Goal: Task Accomplishment & Management: Manage account settings

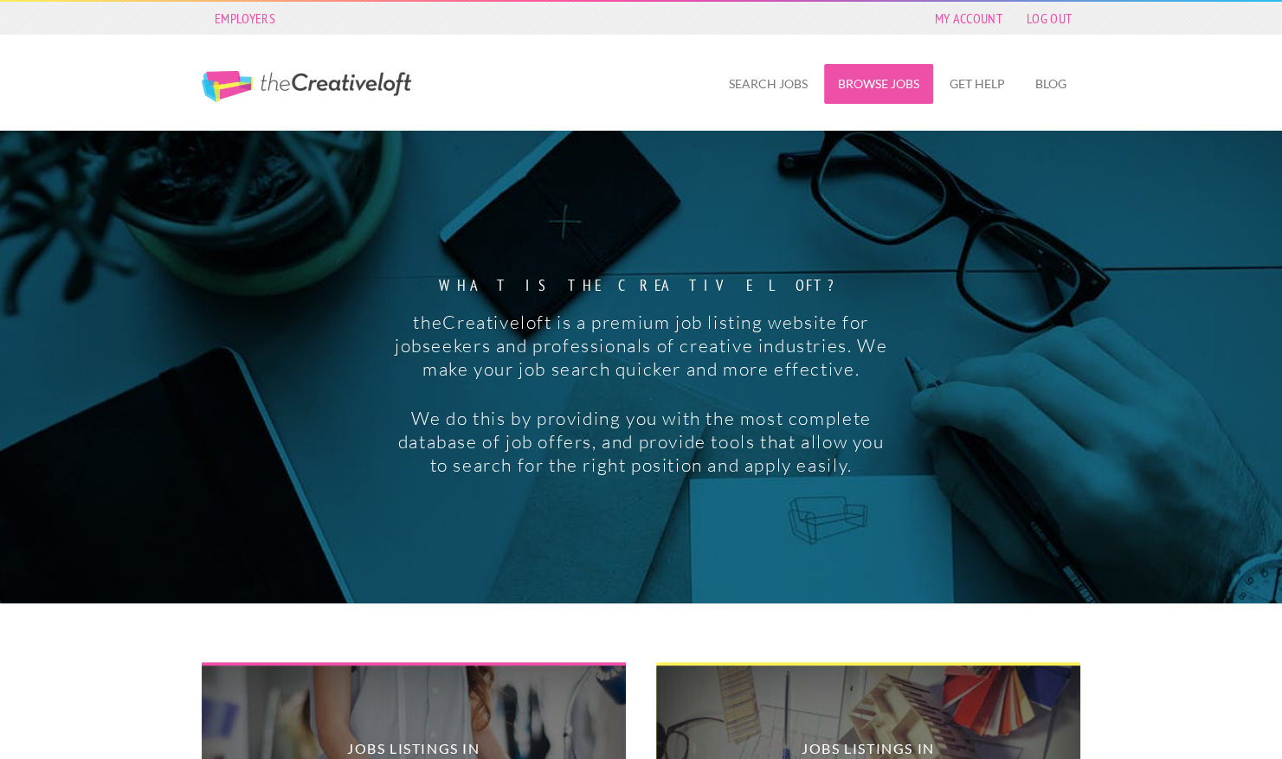
click at [907, 87] on link "Browse Jobs" at bounding box center [878, 84] width 109 height 40
click at [965, 14] on link "My Account" at bounding box center [968, 18] width 85 height 24
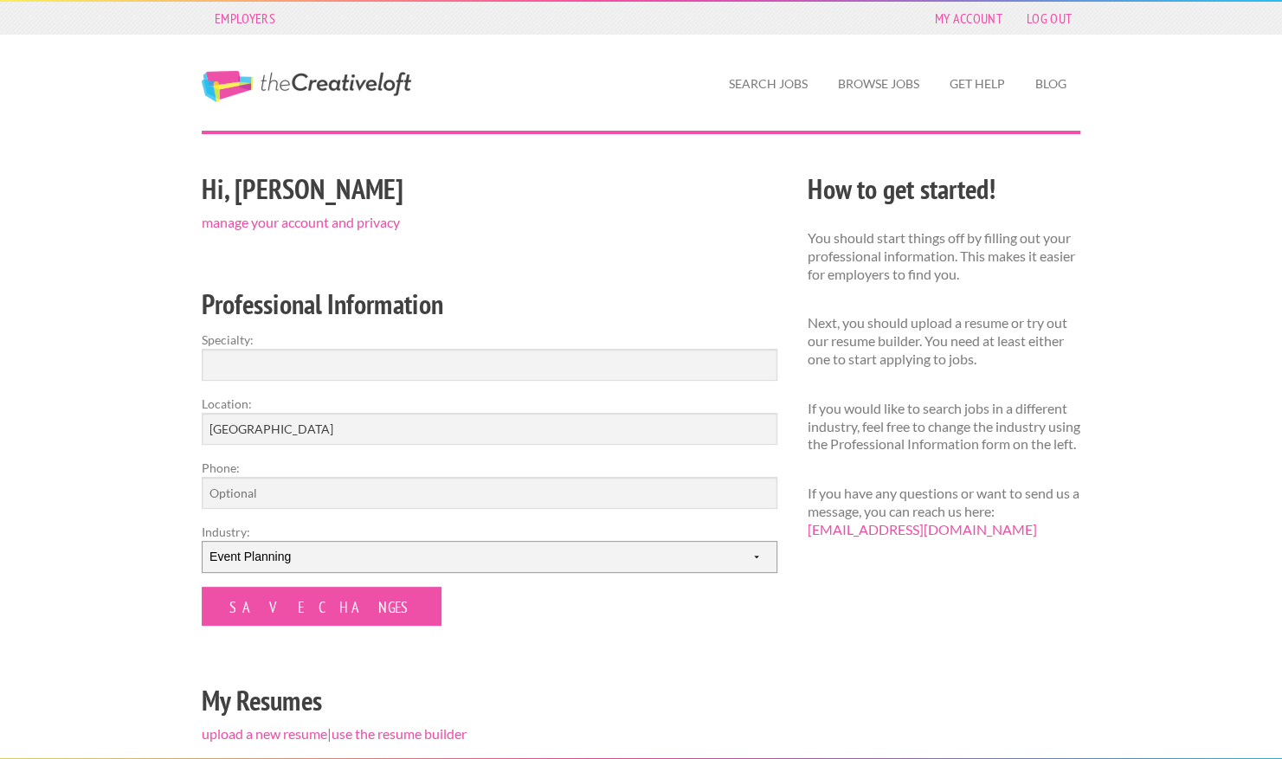
click at [260, 559] on select "--------- Fashion Interior Design Photography Event Planning Entertainment Musi…" at bounding box center [489, 557] width 575 height 32
select select "5"
click at [202, 541] on select "--------- Fashion Interior Design Photography Event Planning Entertainment Musi…" at bounding box center [489, 557] width 575 height 32
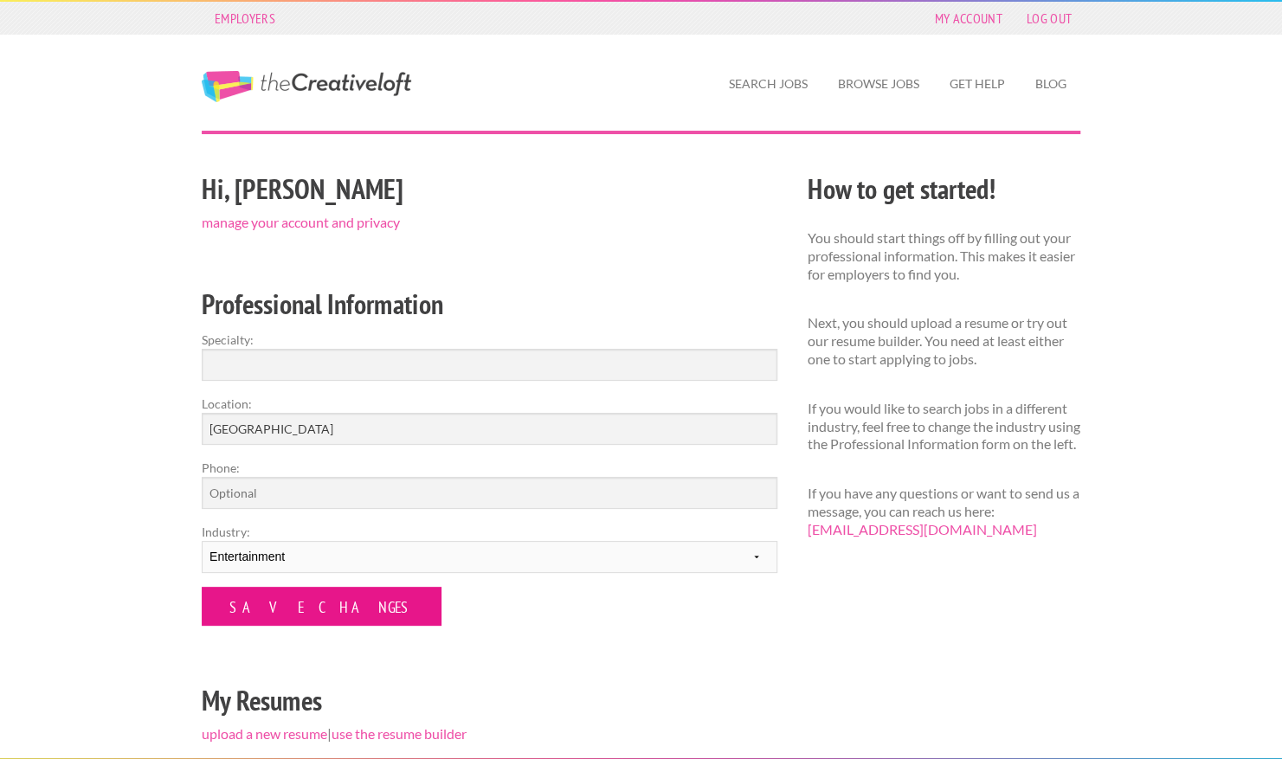
click at [272, 609] on input "Save Changes" at bounding box center [322, 606] width 240 height 39
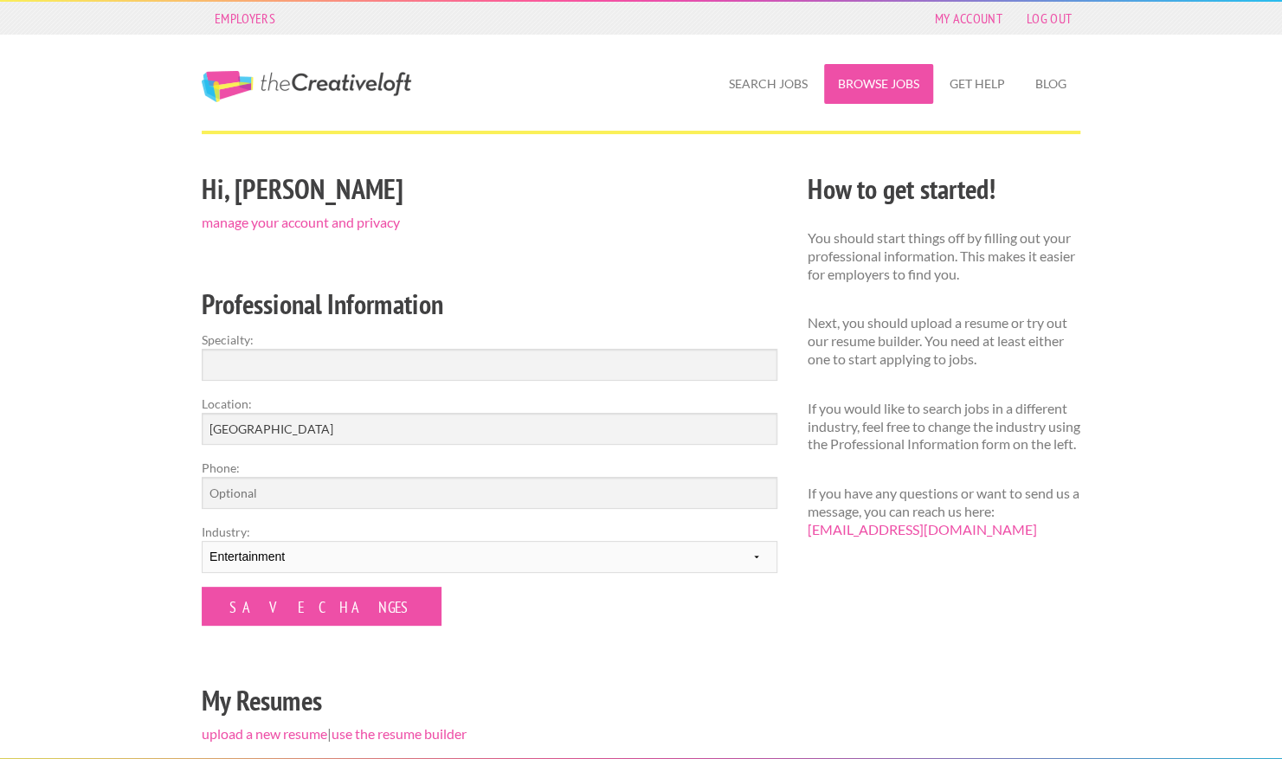
click at [856, 92] on link "Browse Jobs" at bounding box center [878, 84] width 109 height 40
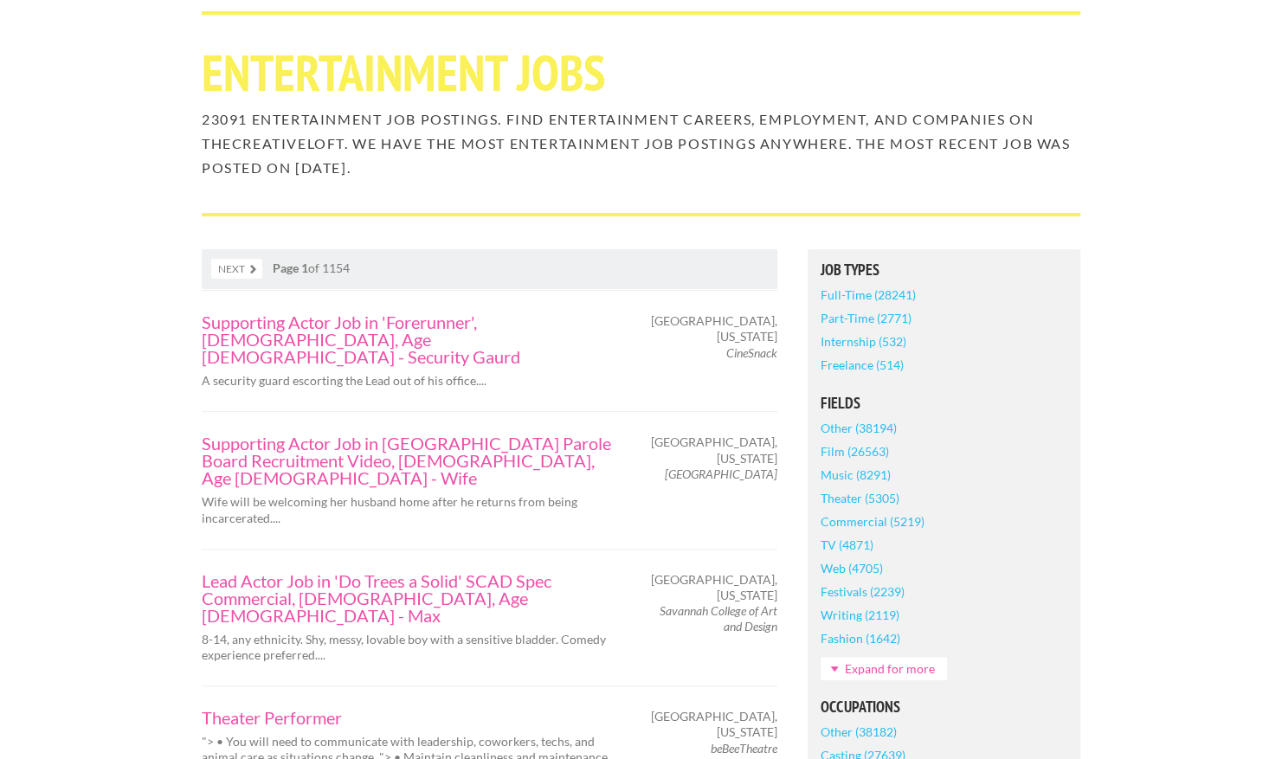
scroll to position [138, 0]
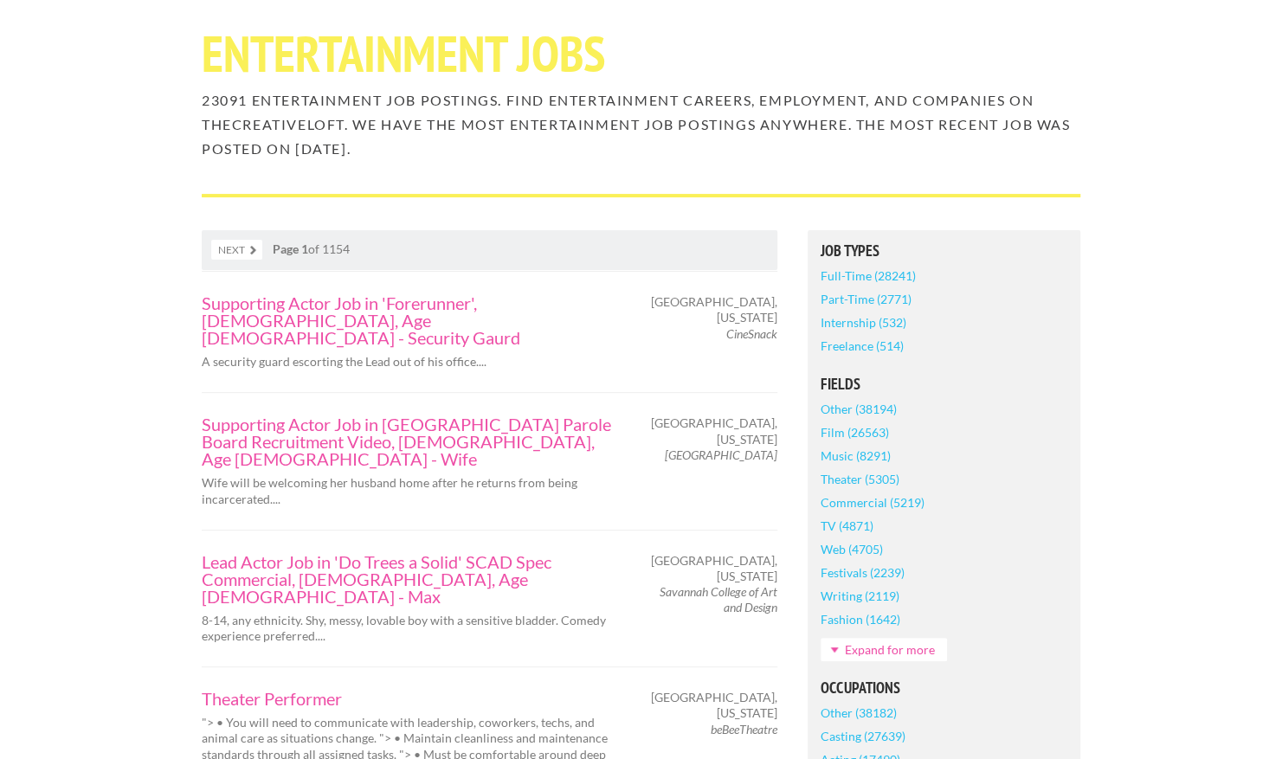
click at [848, 649] on link "Expand for more" at bounding box center [883, 649] width 126 height 23
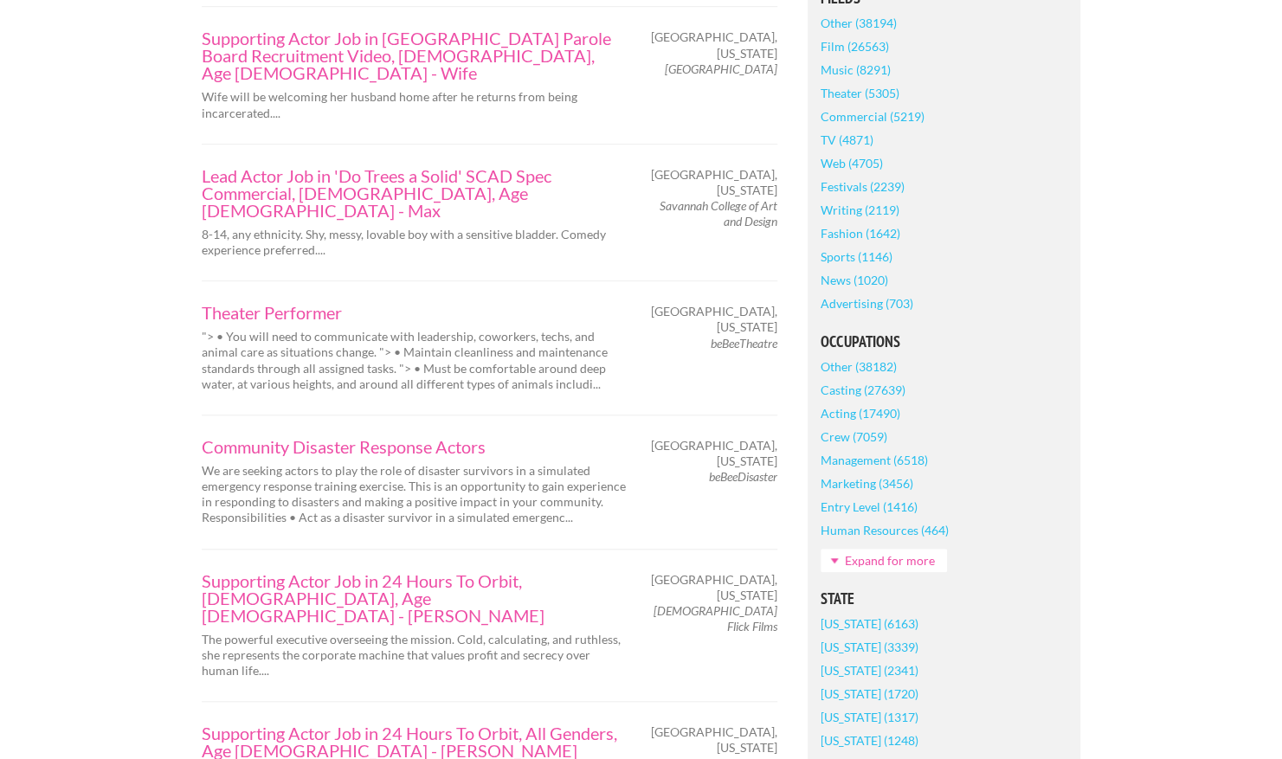
scroll to position [533, 0]
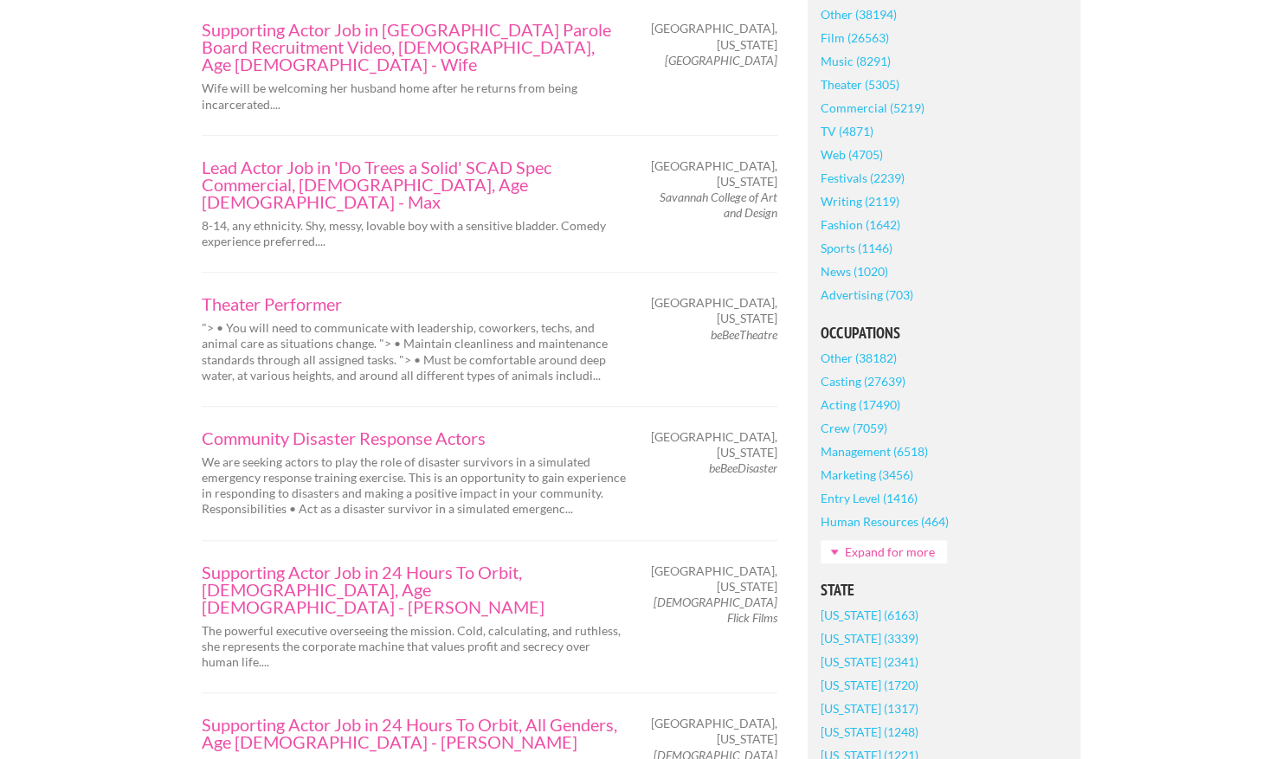
click at [848, 552] on link "Expand for more" at bounding box center [883, 551] width 126 height 23
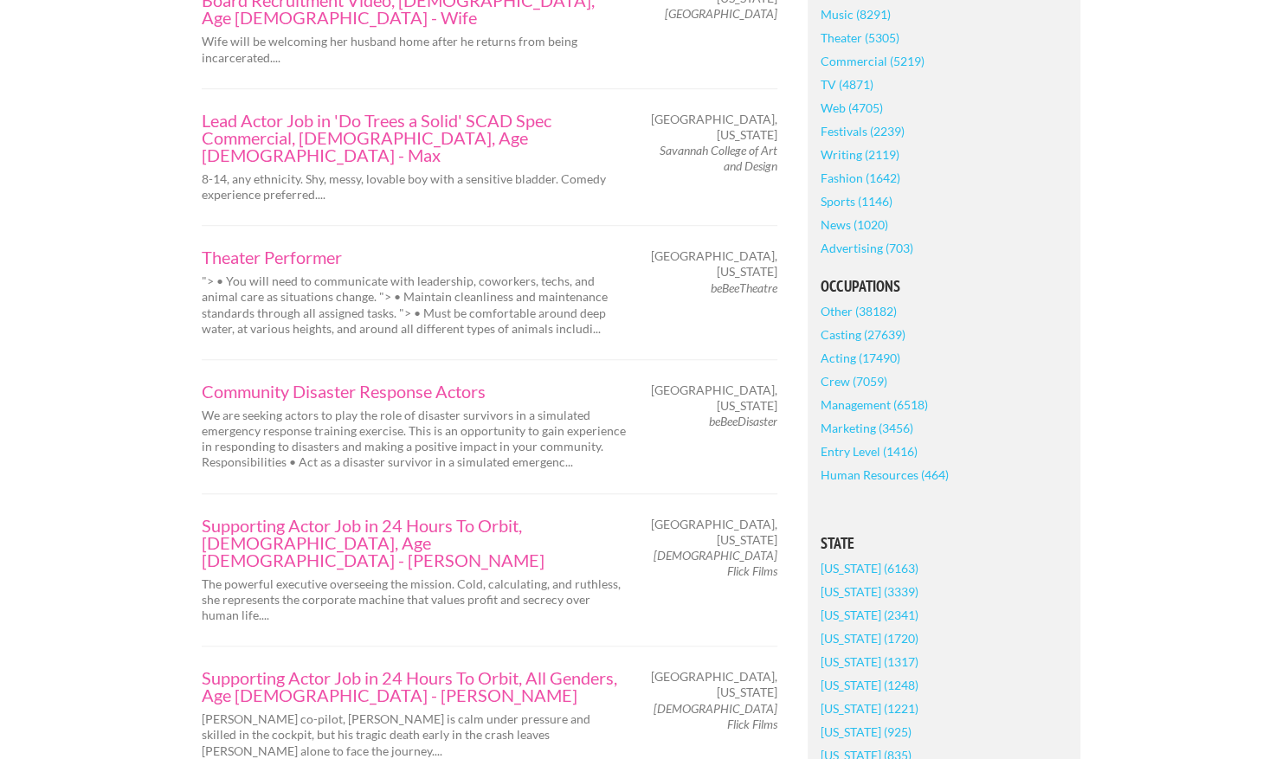
scroll to position [774, 0]
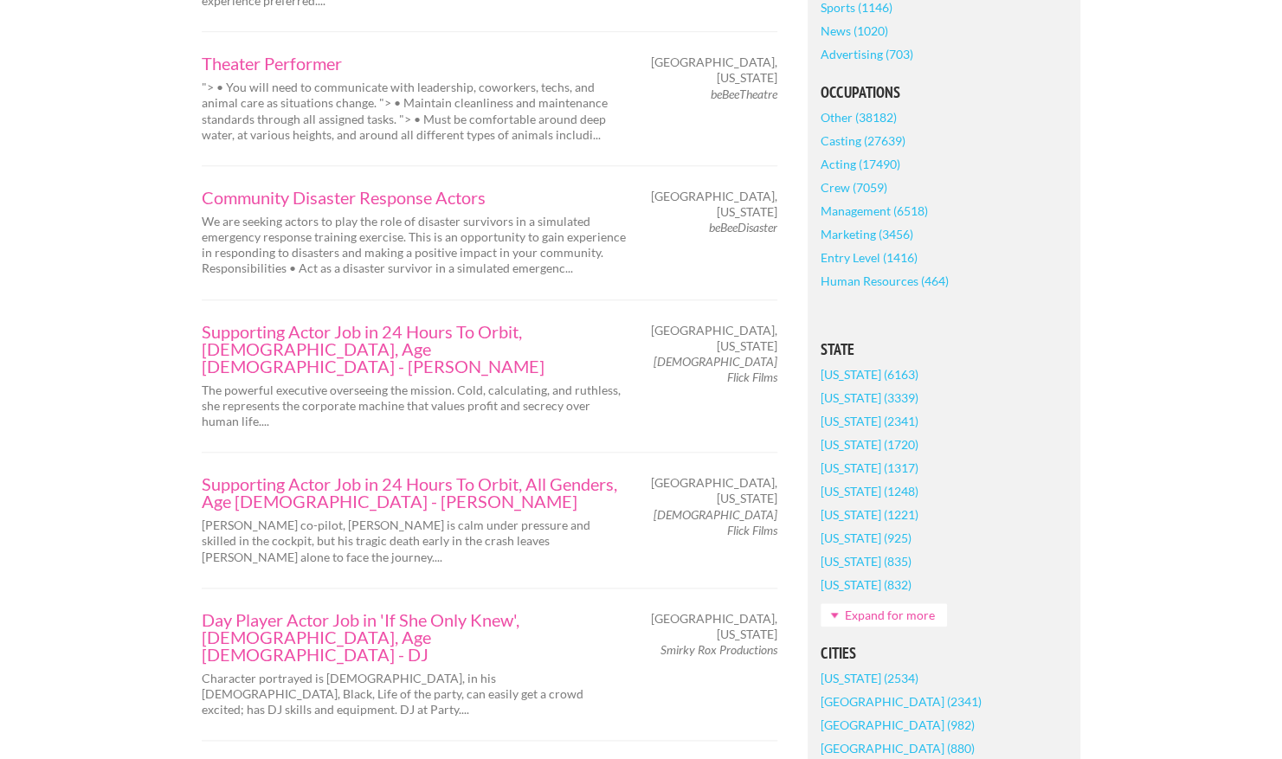
click at [864, 187] on link "Crew (7059)" at bounding box center [853, 187] width 67 height 23
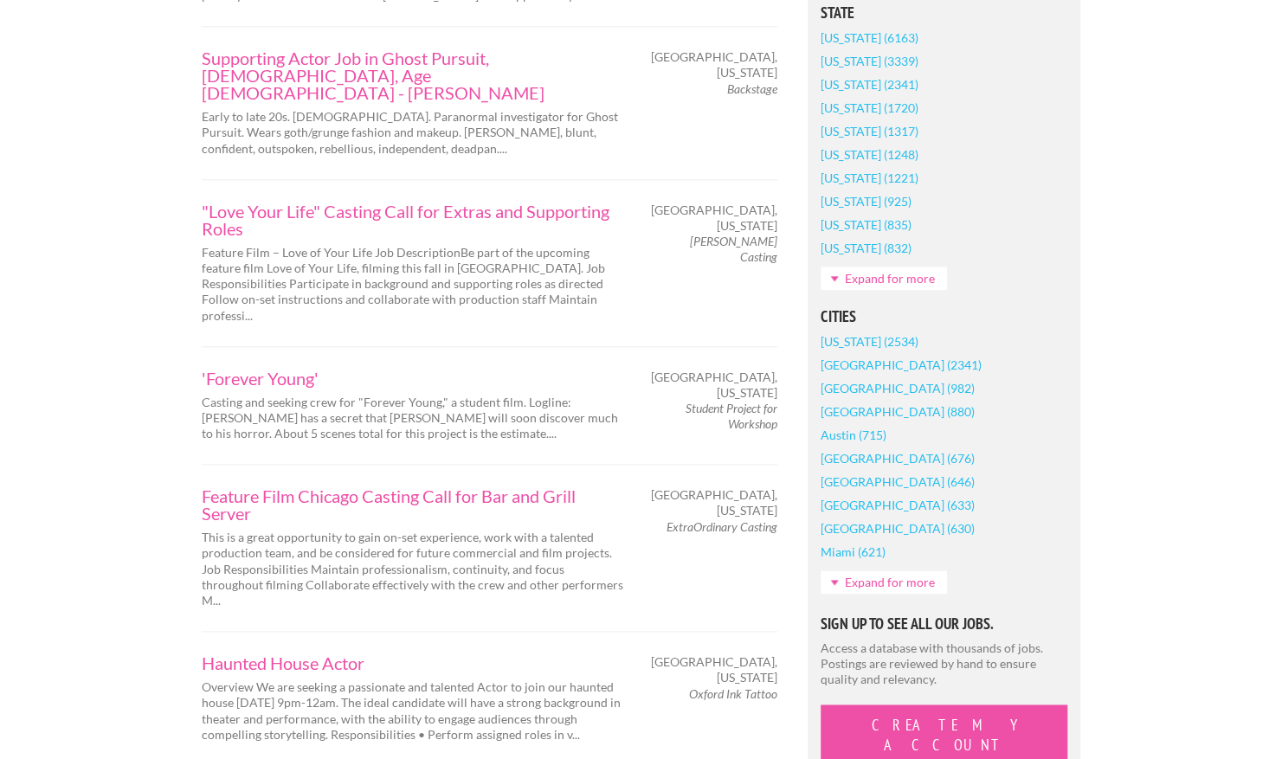
scroll to position [1101, 0]
click at [866, 289] on link "Expand for more" at bounding box center [883, 277] width 126 height 23
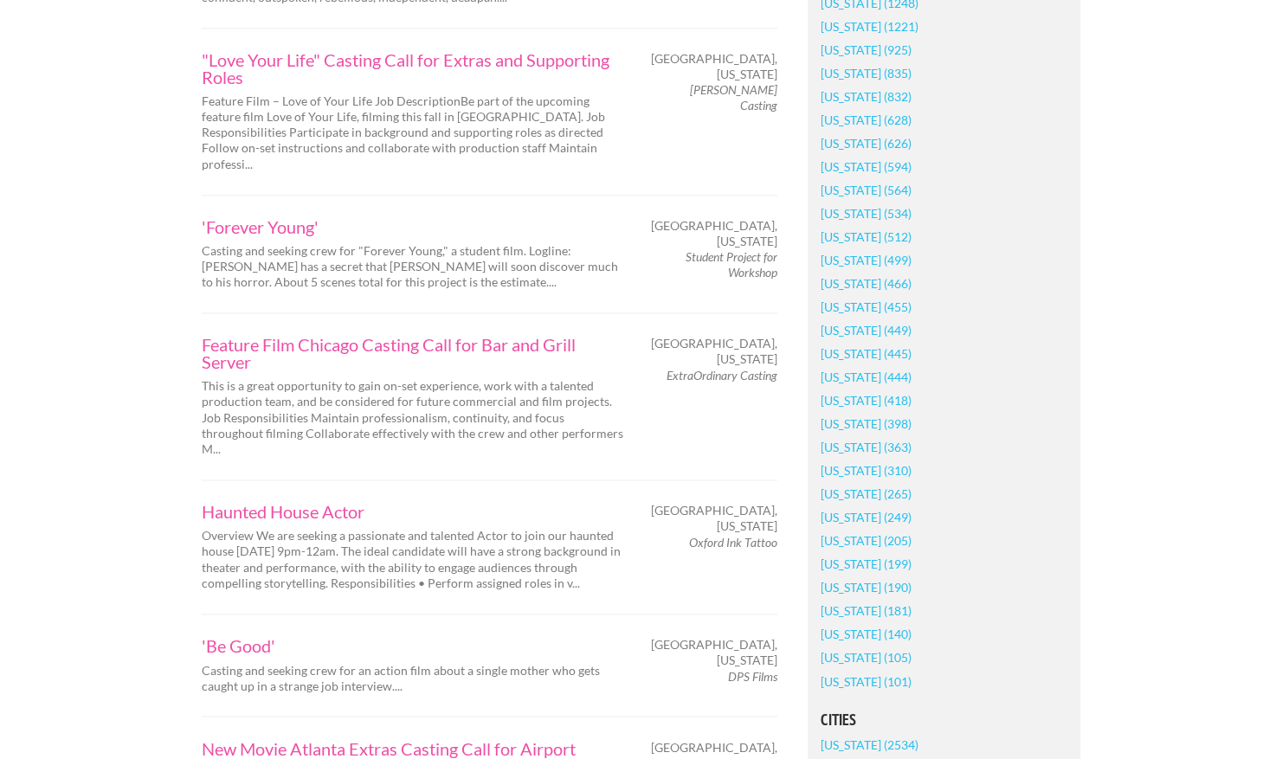
scroll to position [1250, 0]
click at [853, 367] on link "[US_STATE] (445)" at bounding box center [865, 355] width 91 height 23
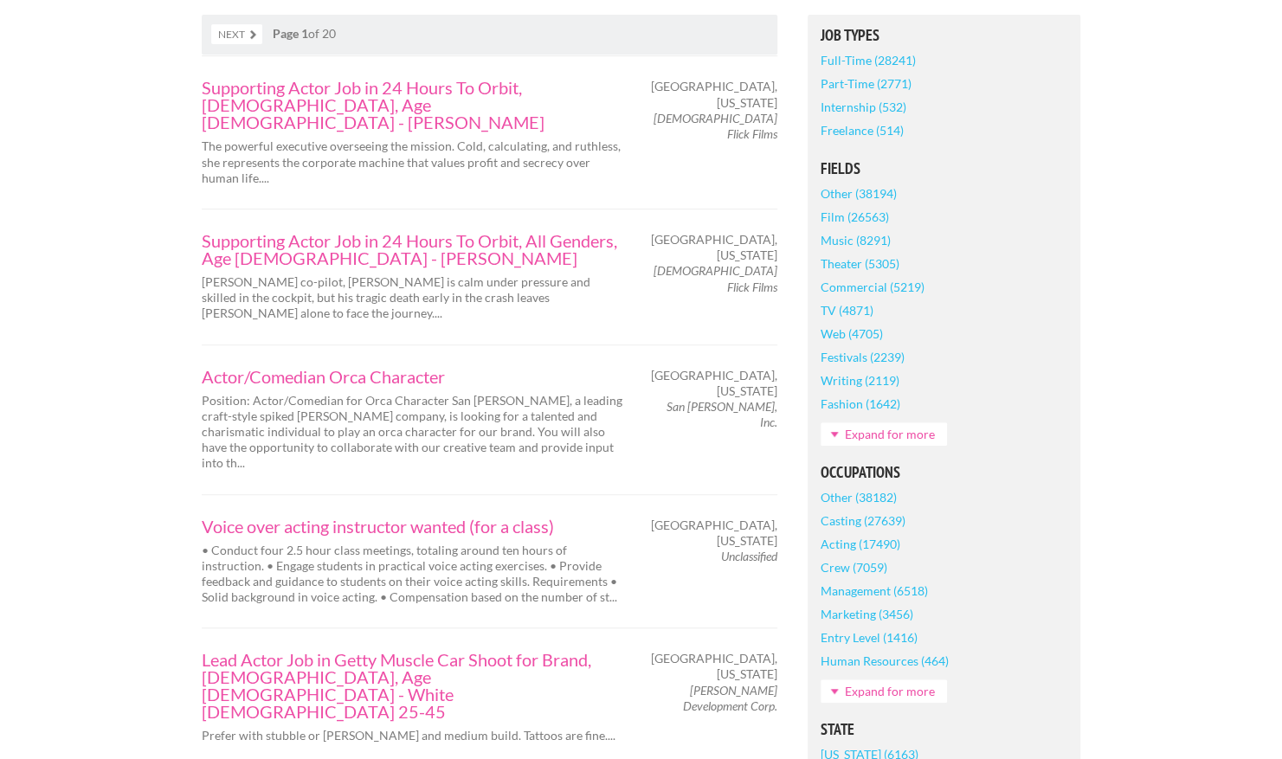
scroll to position [433, 0]
click at [857, 569] on link "Crew (7059)" at bounding box center [853, 567] width 67 height 23
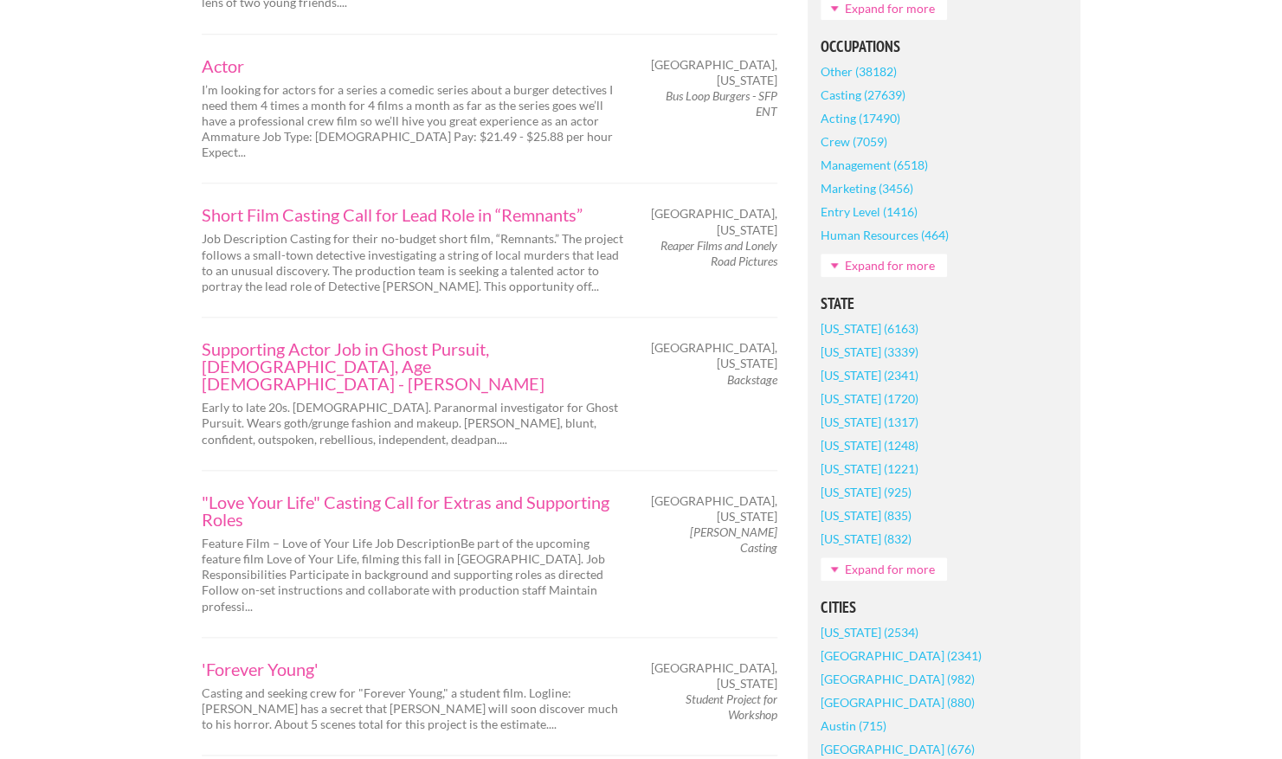
scroll to position [811, 0]
click at [854, 579] on link "Expand for more" at bounding box center [883, 567] width 126 height 23
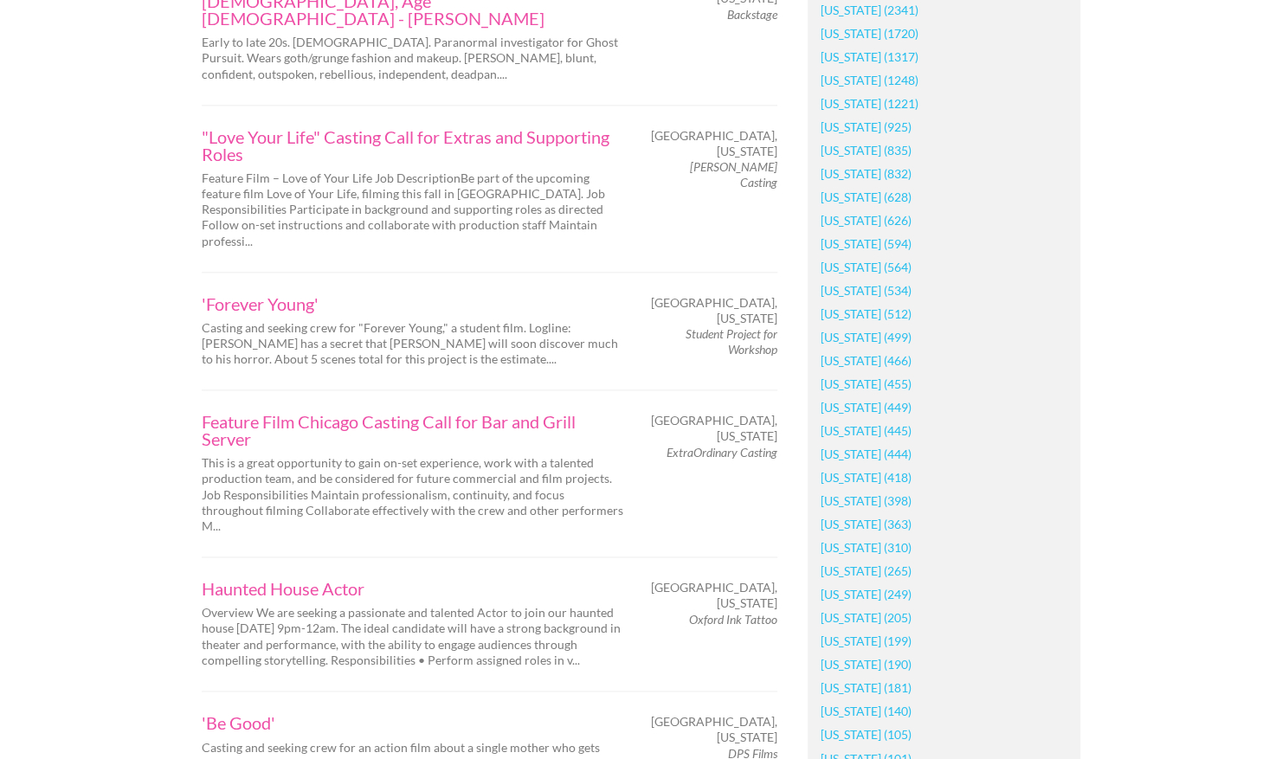
scroll to position [1175, 0]
click at [858, 441] on link "[US_STATE] (445)" at bounding box center [865, 429] width 91 height 23
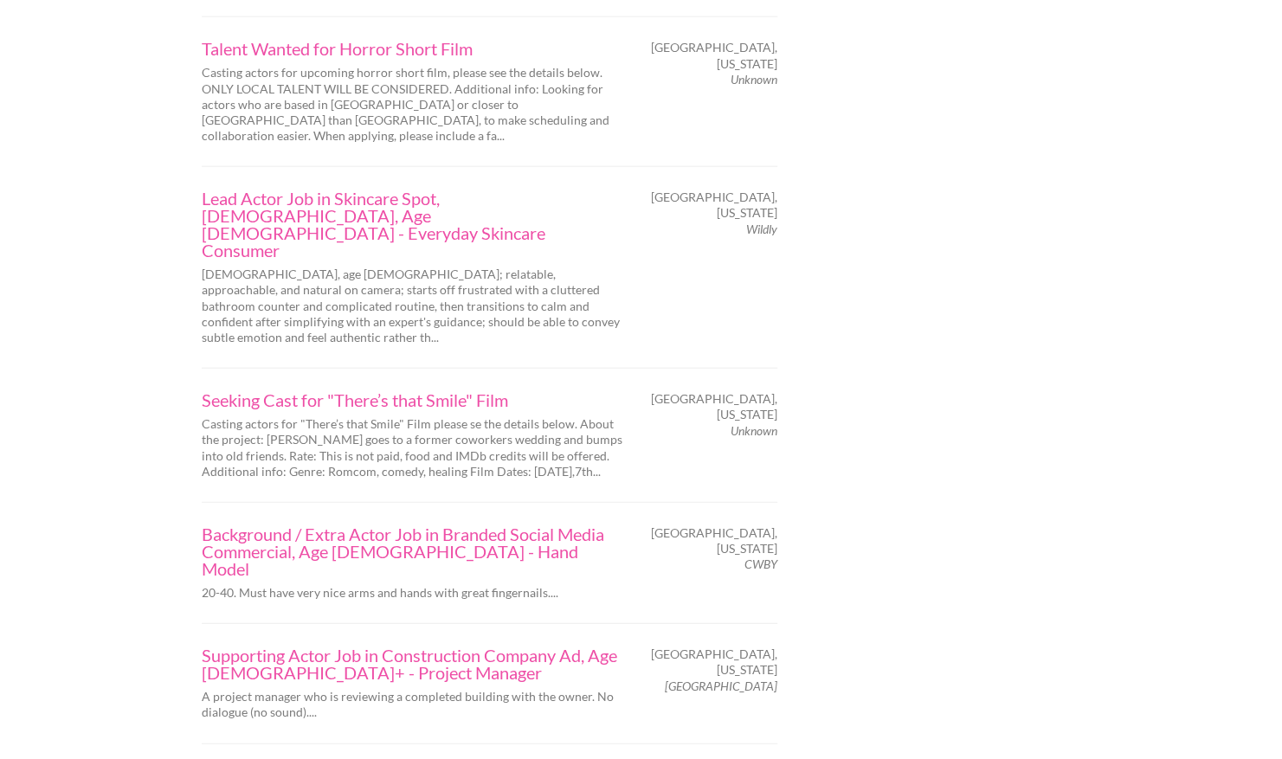
scroll to position [2386, 0]
